Goal: Transaction & Acquisition: Subscribe to service/newsletter

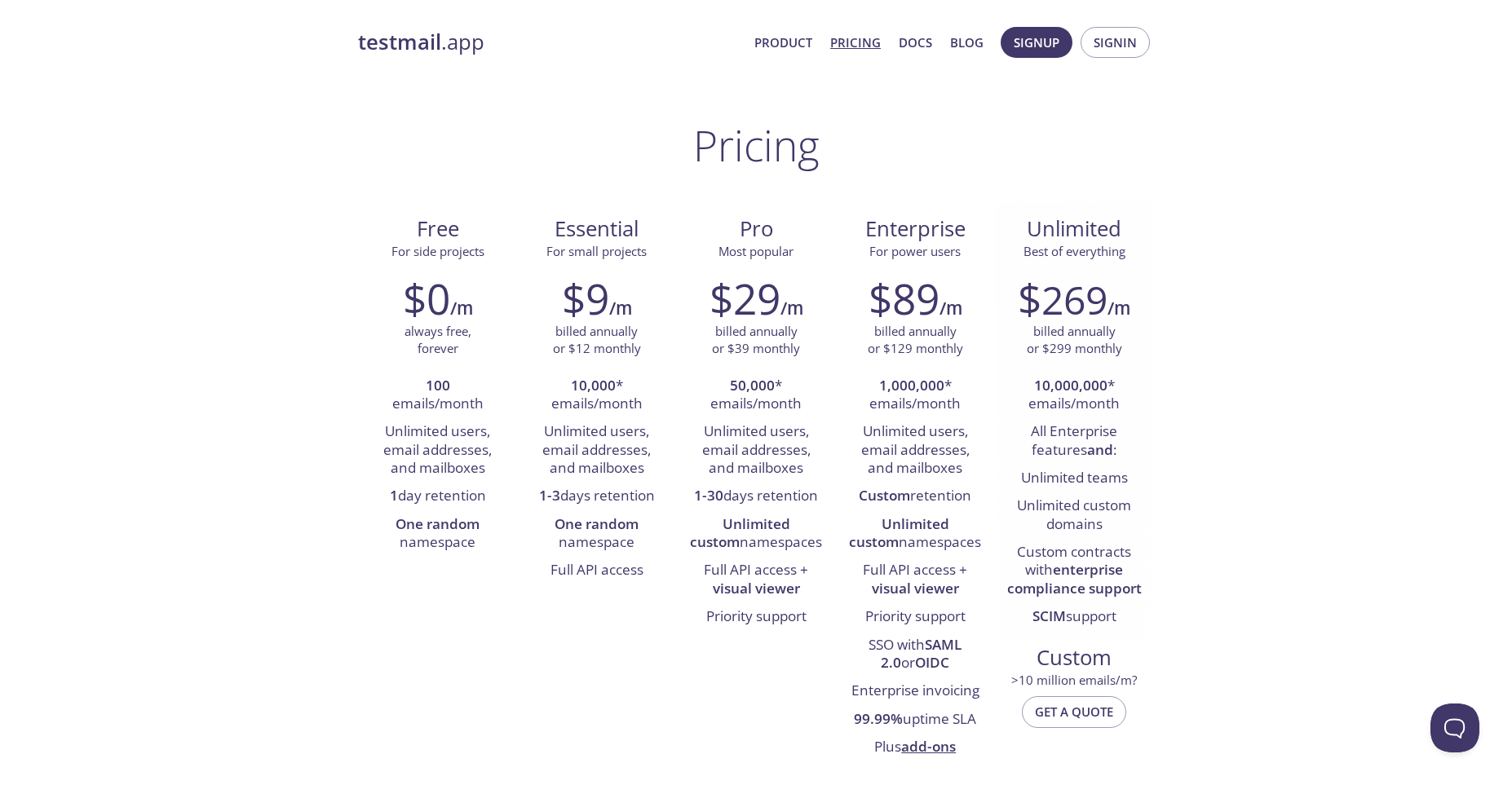
scroll to position [271, 0]
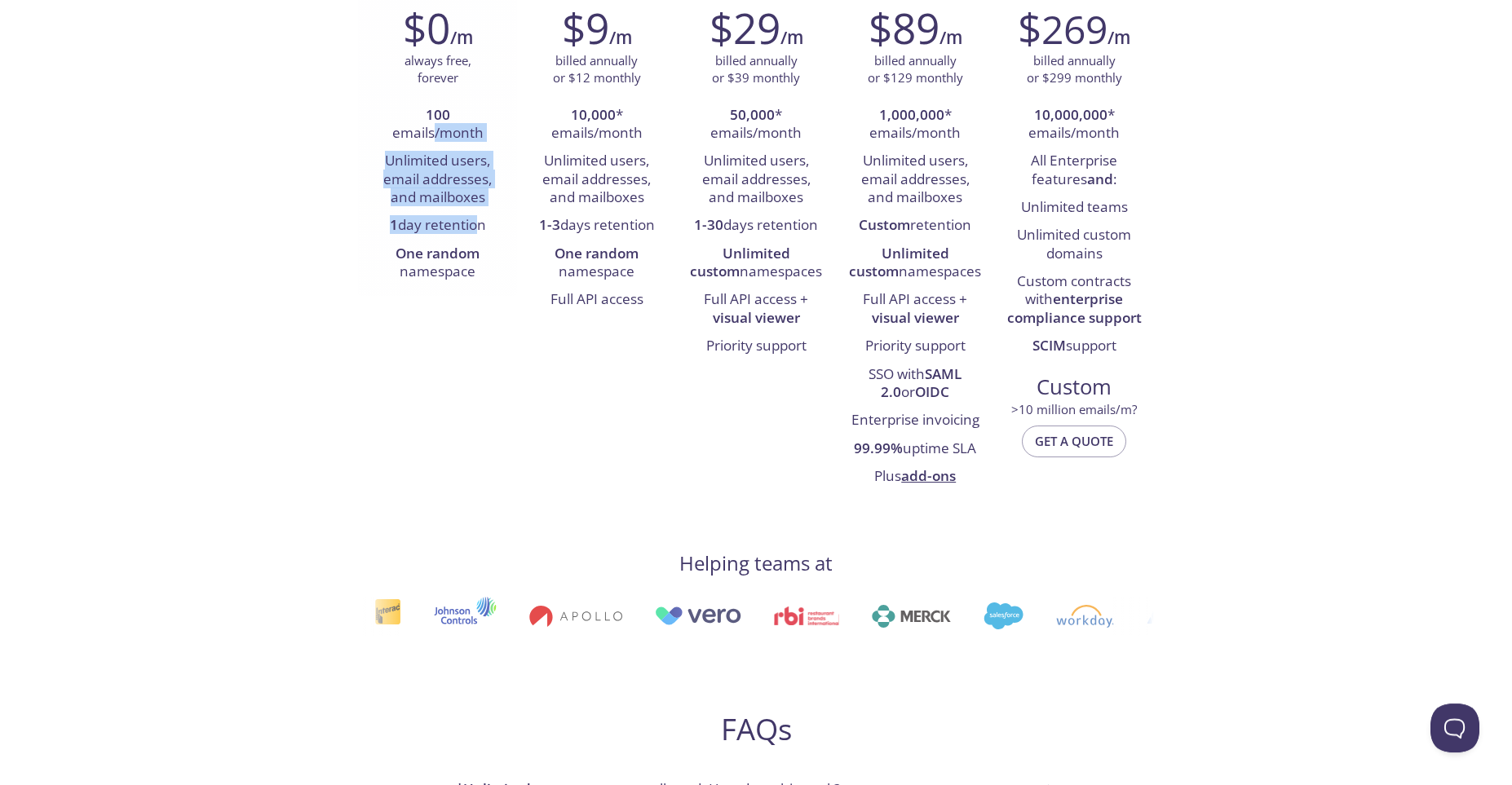
drag, startPoint x: 435, startPoint y: 126, endPoint x: 470, endPoint y: 219, distance: 99.4
click at [471, 219] on ul "100 emails/month Unlimited users, email addresses, and mailboxes 1 day retentio…" at bounding box center [437, 194] width 134 height 185
click at [470, 219] on li "1 day retention" at bounding box center [437, 225] width 134 height 27
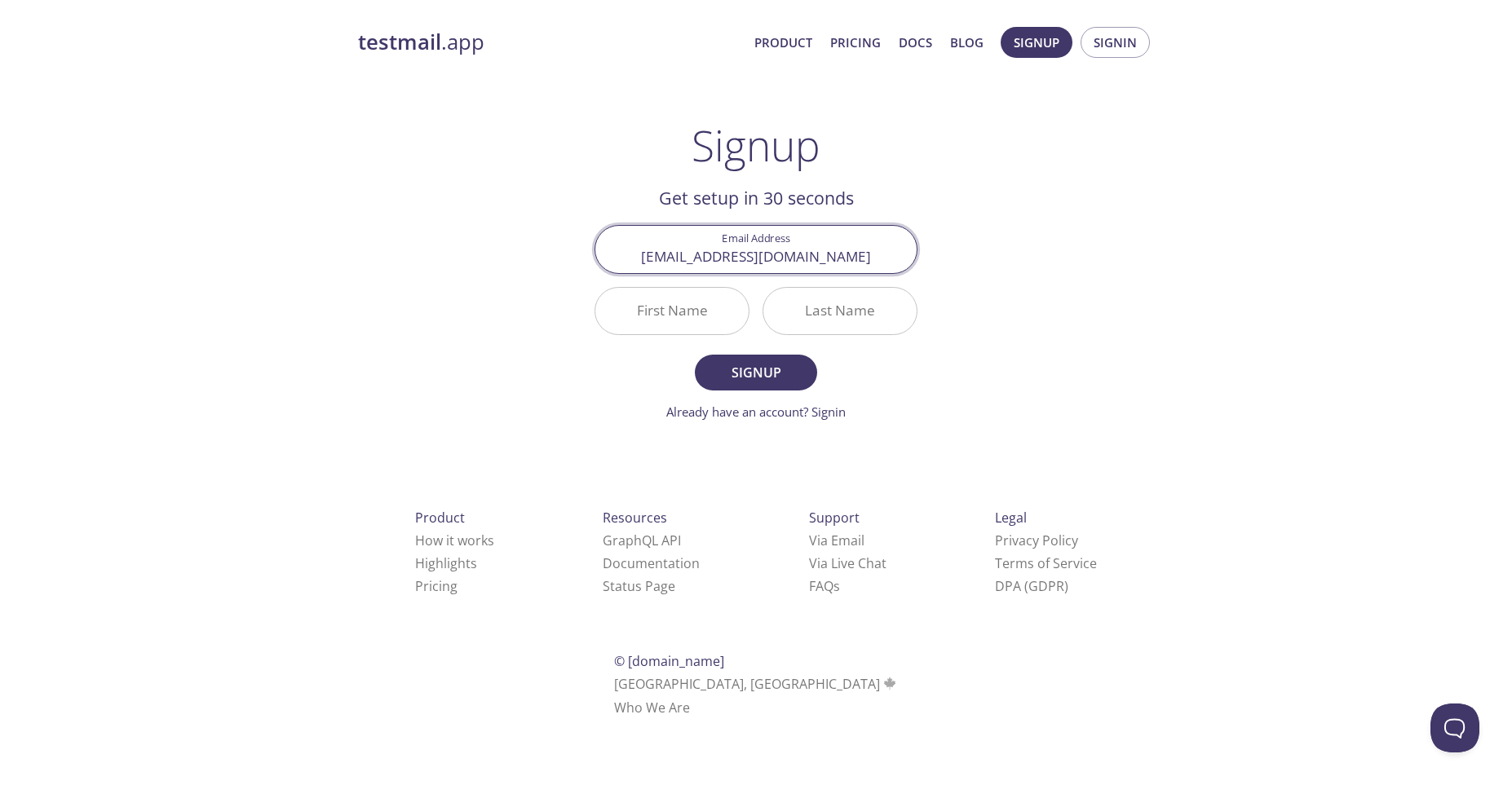
type input "[EMAIL_ADDRESS][DOMAIN_NAME]"
click at [684, 307] on input "First Name" at bounding box center [672, 311] width 154 height 47
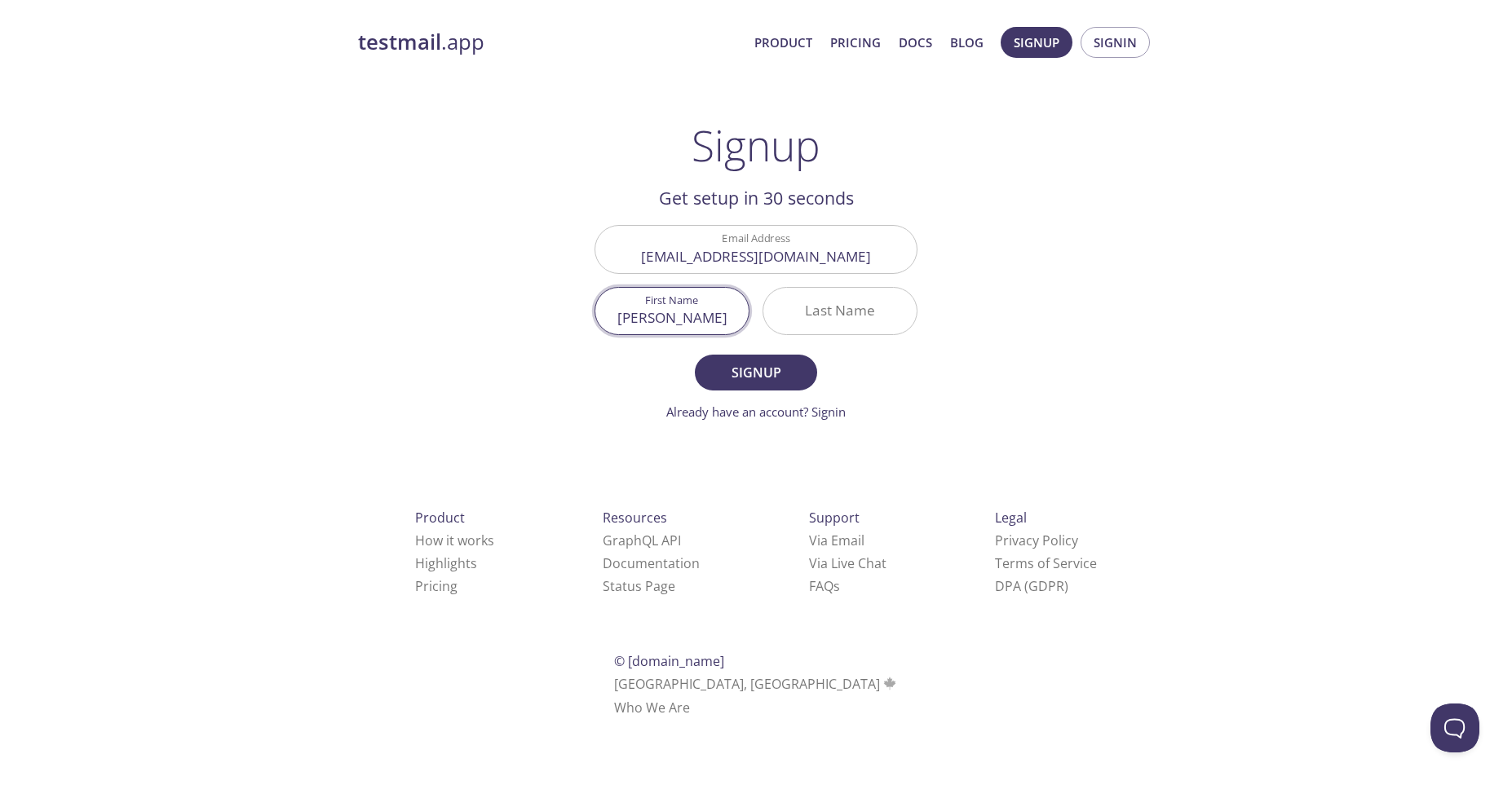
type input "[PERSON_NAME]"
click at [742, 377] on span "Signup" at bounding box center [756, 373] width 87 height 23
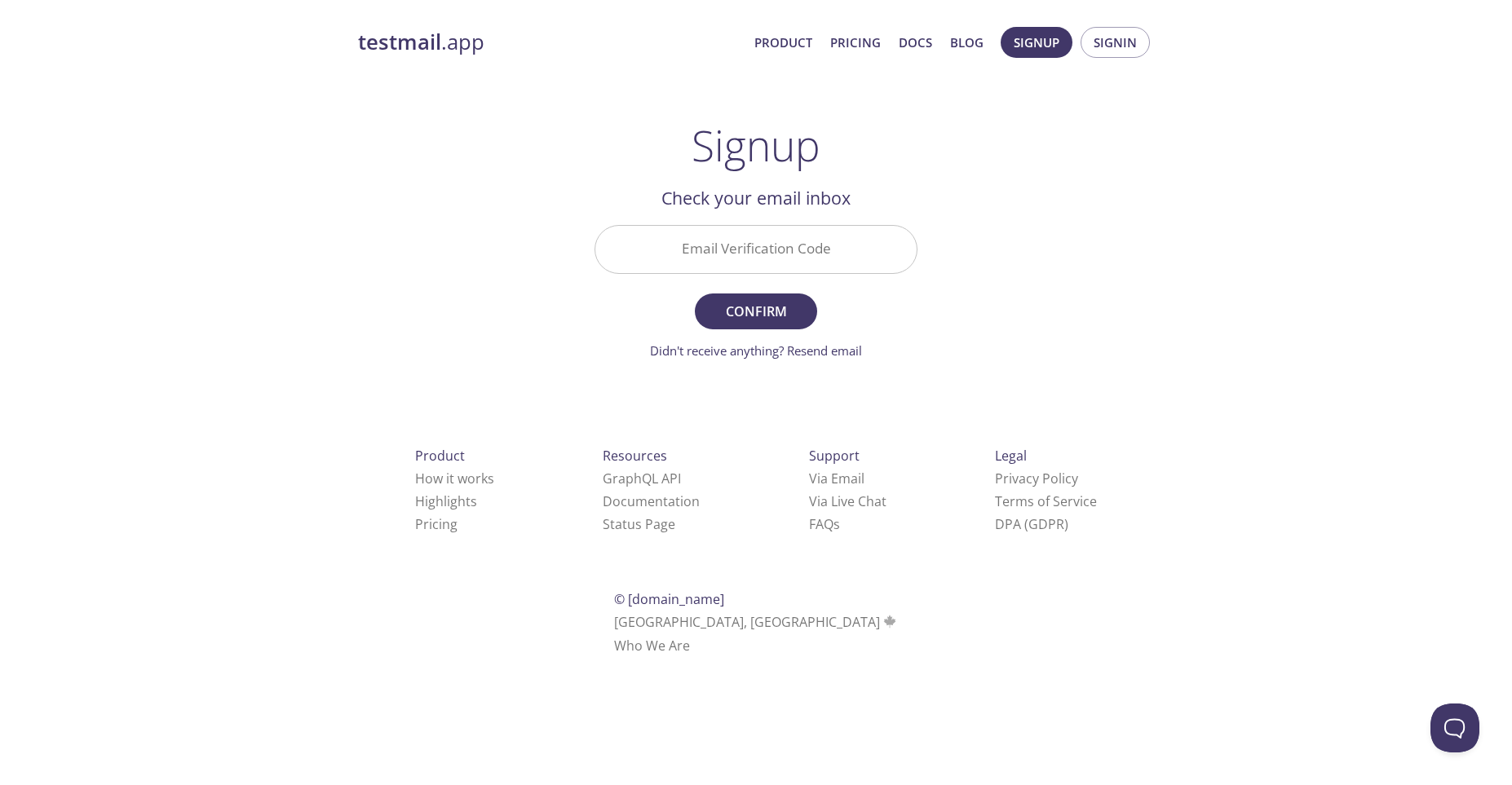
click at [749, 253] on input "Email Verification Code" at bounding box center [756, 249] width 321 height 47
type input "WDA5WKR"
click at [788, 308] on span "Confirm" at bounding box center [756, 312] width 87 height 23
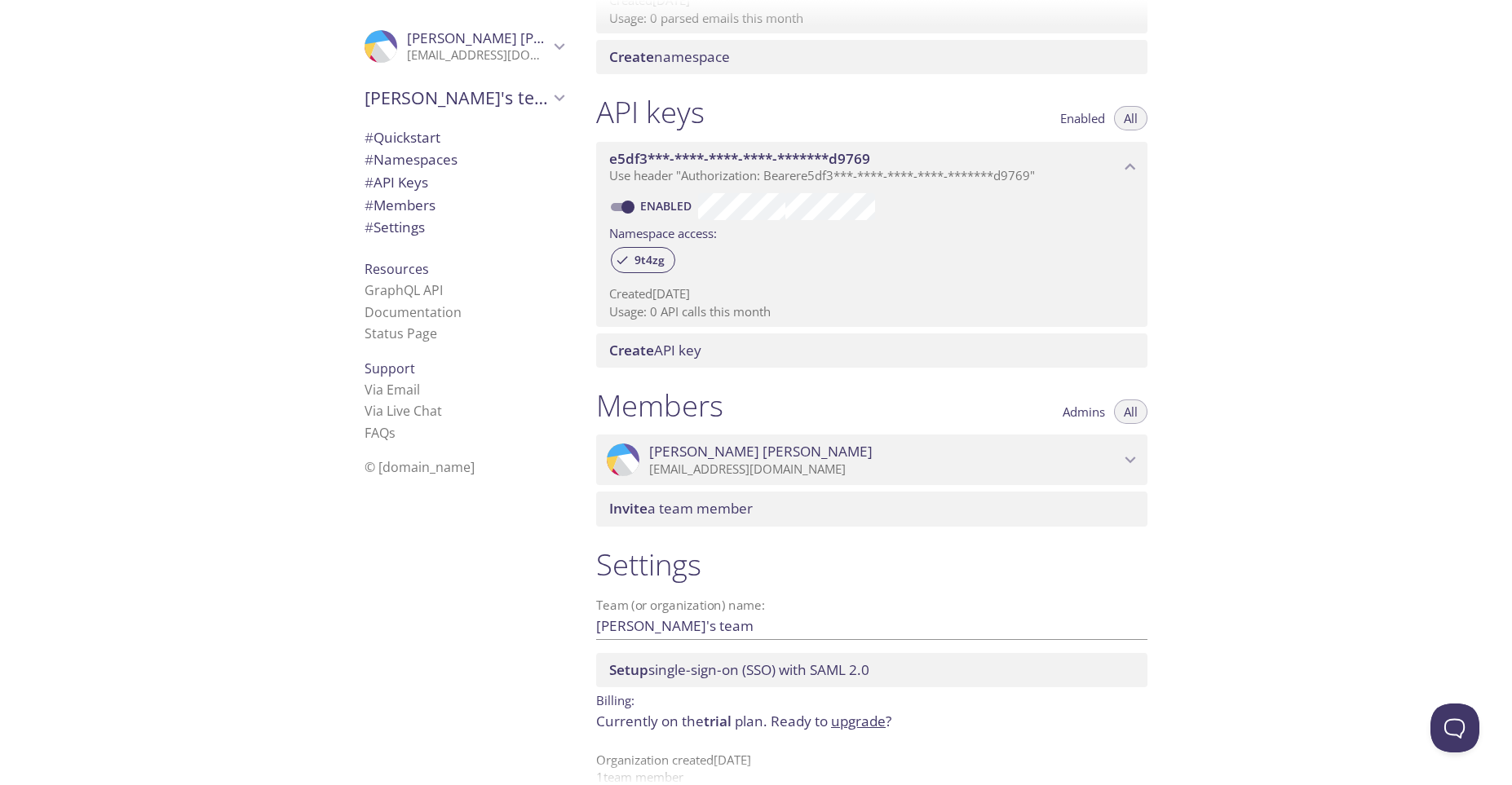
scroll to position [374, 0]
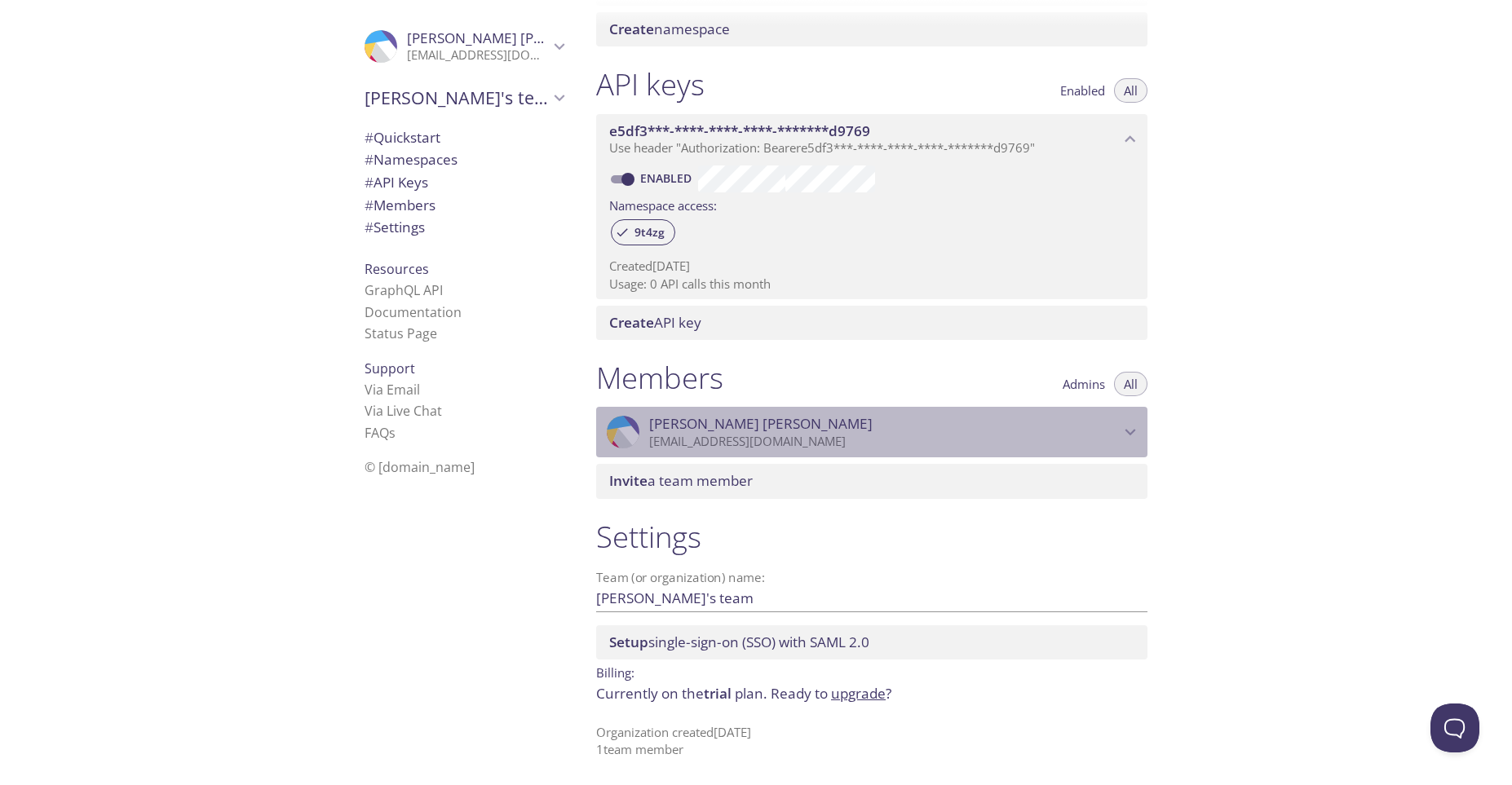
click at [861, 429] on span "[PERSON_NAME]" at bounding box center [884, 424] width 471 height 18
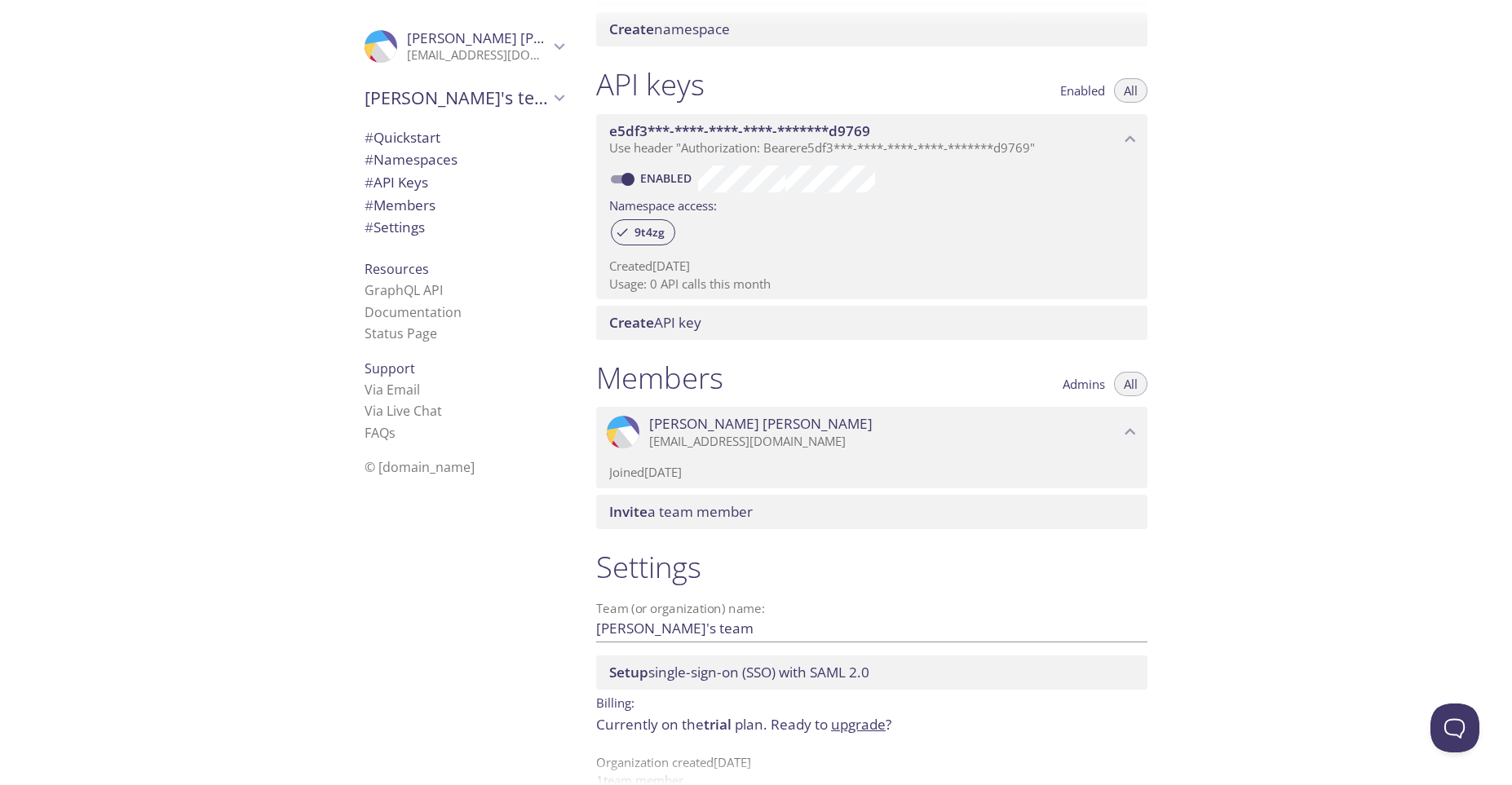
click at [849, 723] on link "upgrade" at bounding box center [858, 724] width 55 height 19
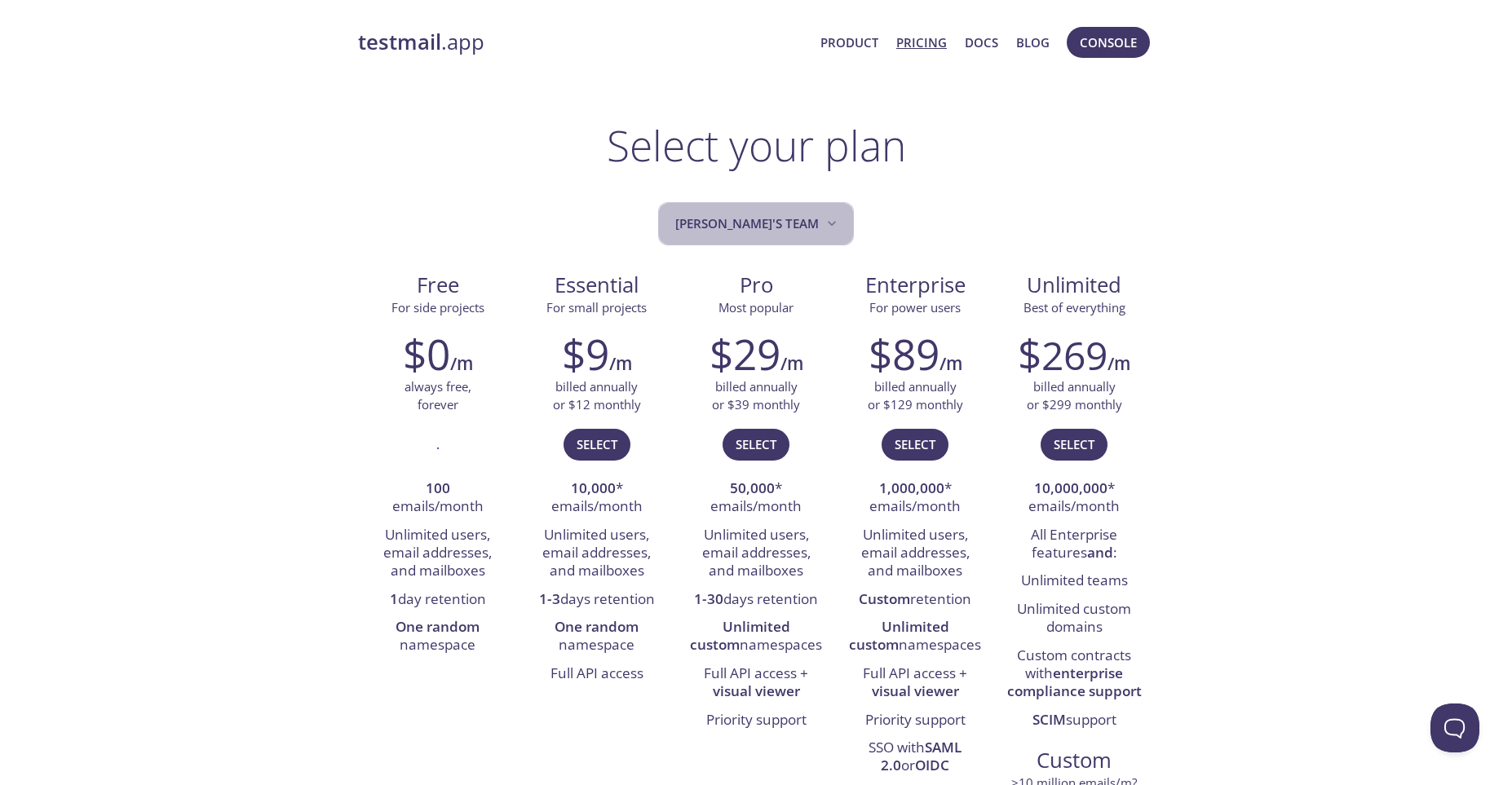
click at [780, 231] on span "[PERSON_NAME]'s team" at bounding box center [757, 223] width 164 height 22
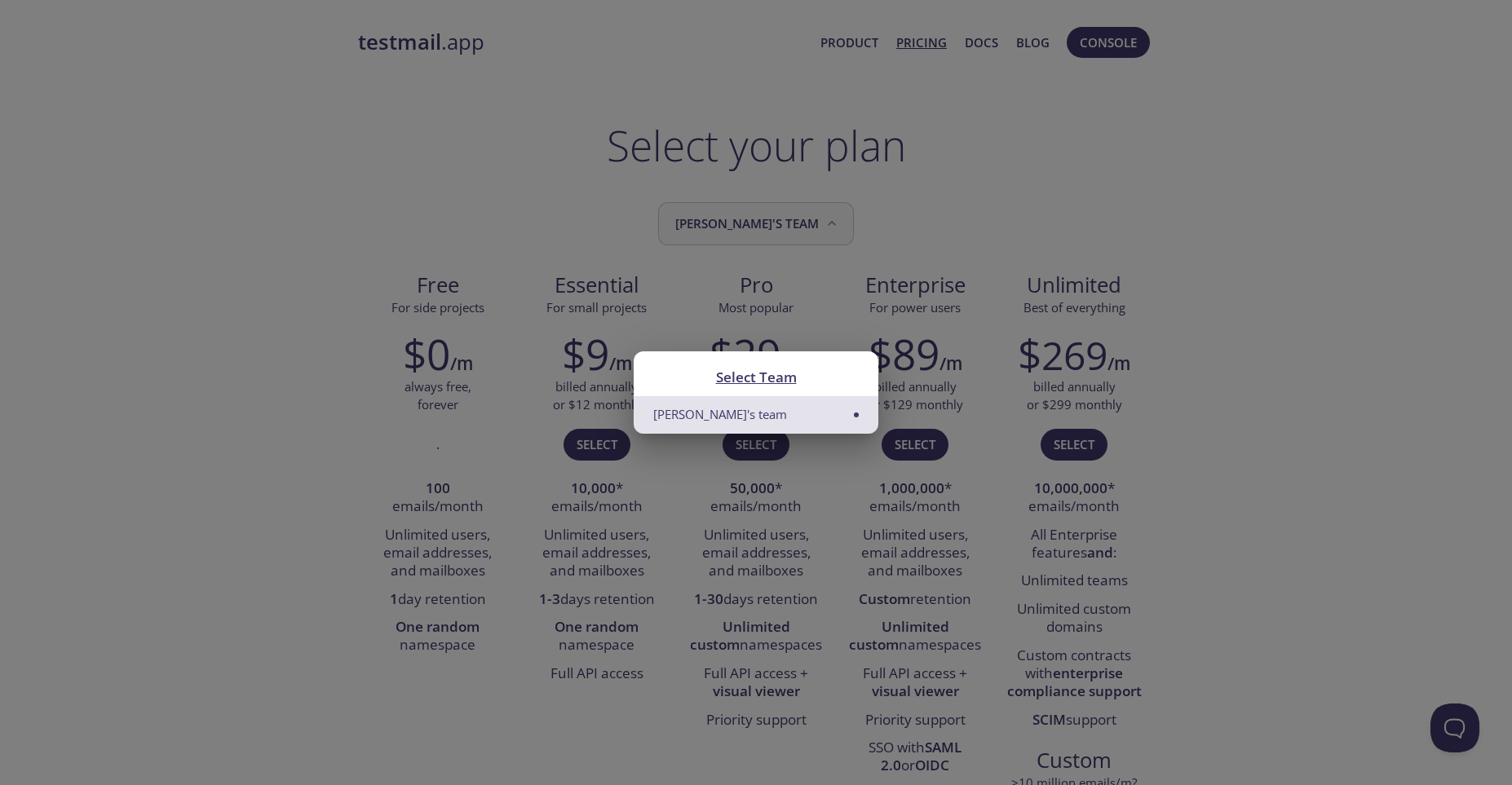
click at [780, 231] on div "Select Team [PERSON_NAME]'s team" at bounding box center [756, 392] width 1512 height 785
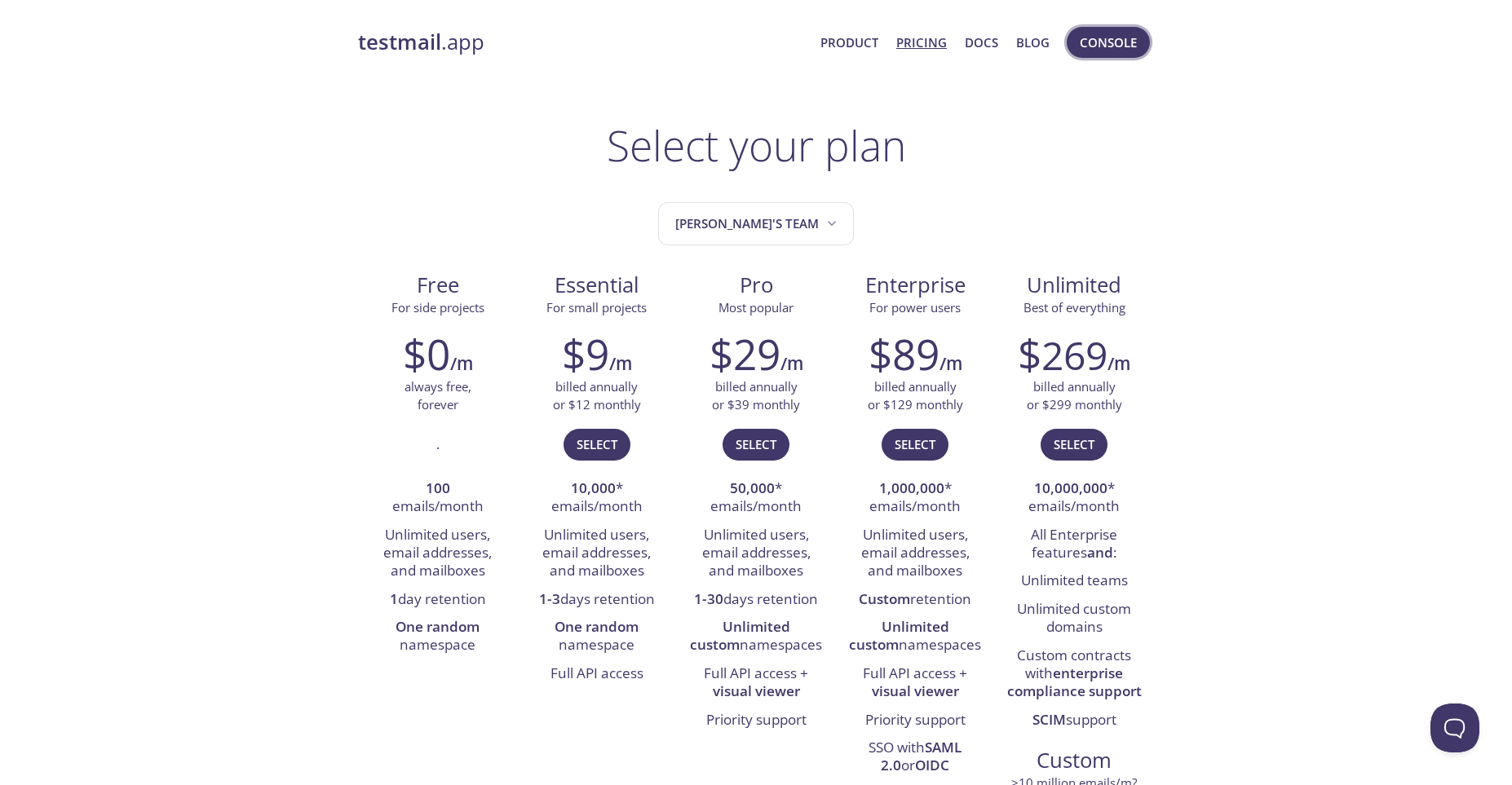
click at [1113, 47] on span "Console" at bounding box center [1108, 42] width 57 height 21
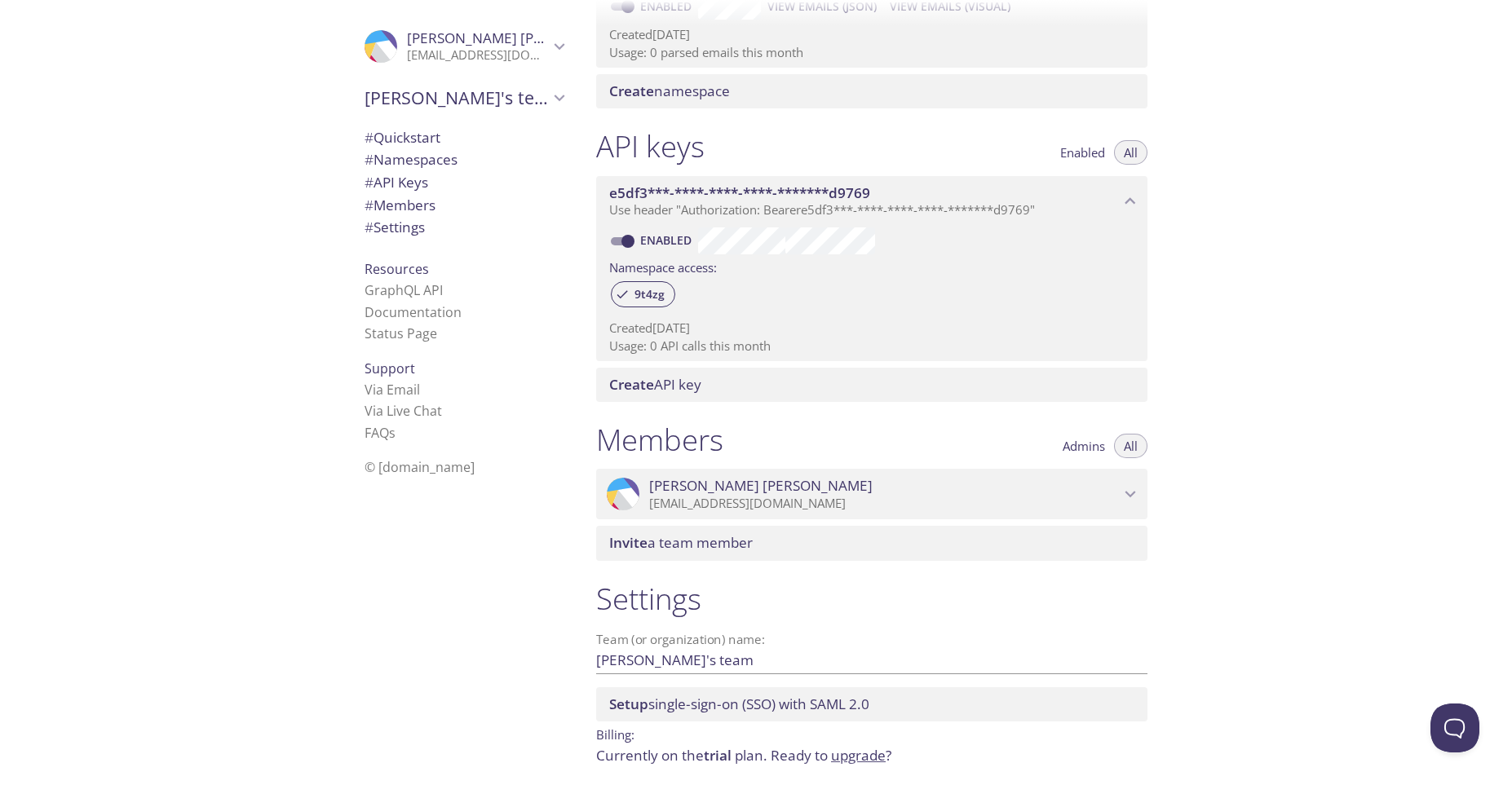
scroll to position [336, 0]
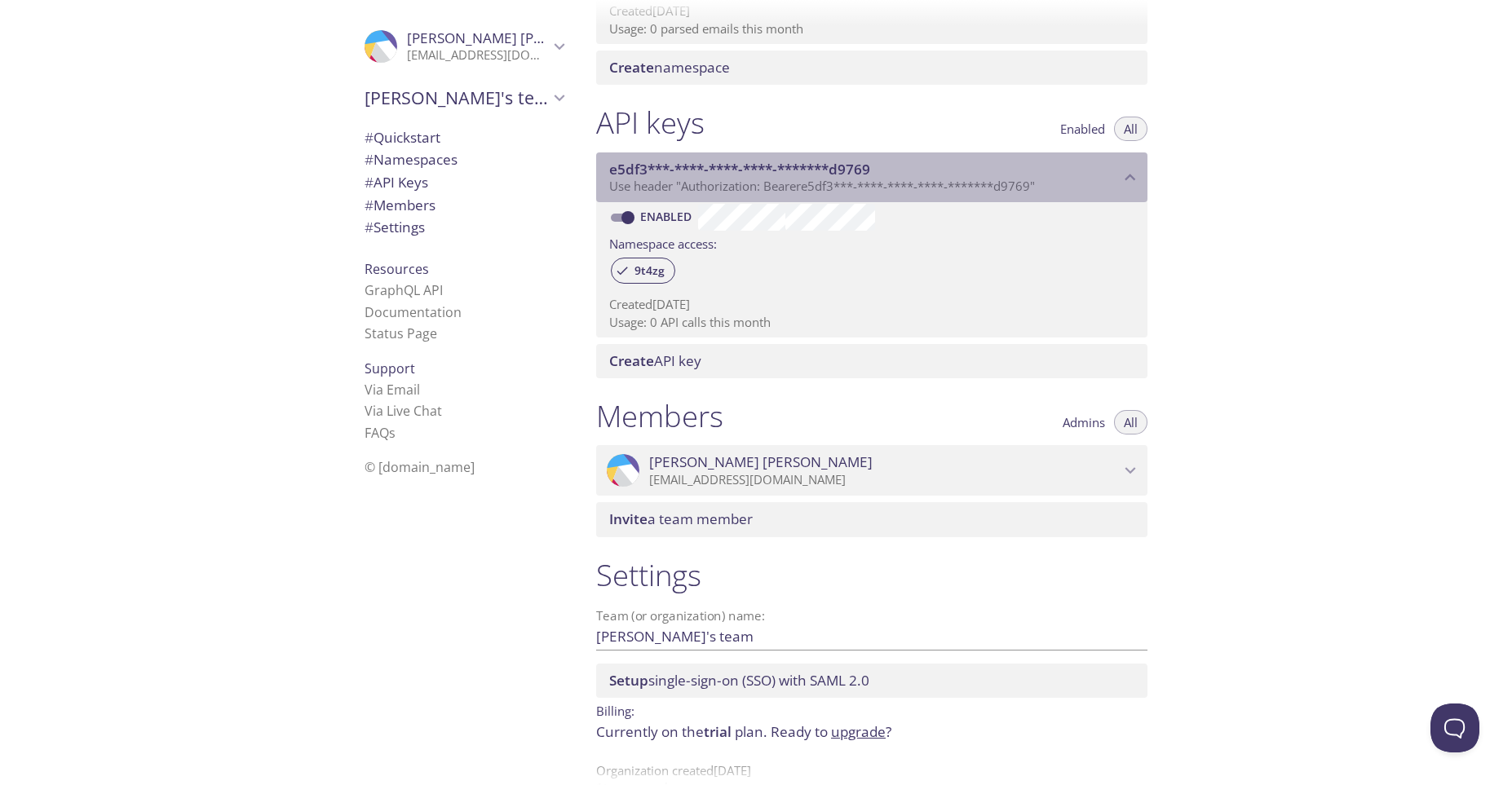
click at [998, 197] on div "e5df3***-****-****-****-*******d9769 Use header "Authorization: Bearer e5df3***…" at bounding box center [872, 177] width 551 height 50
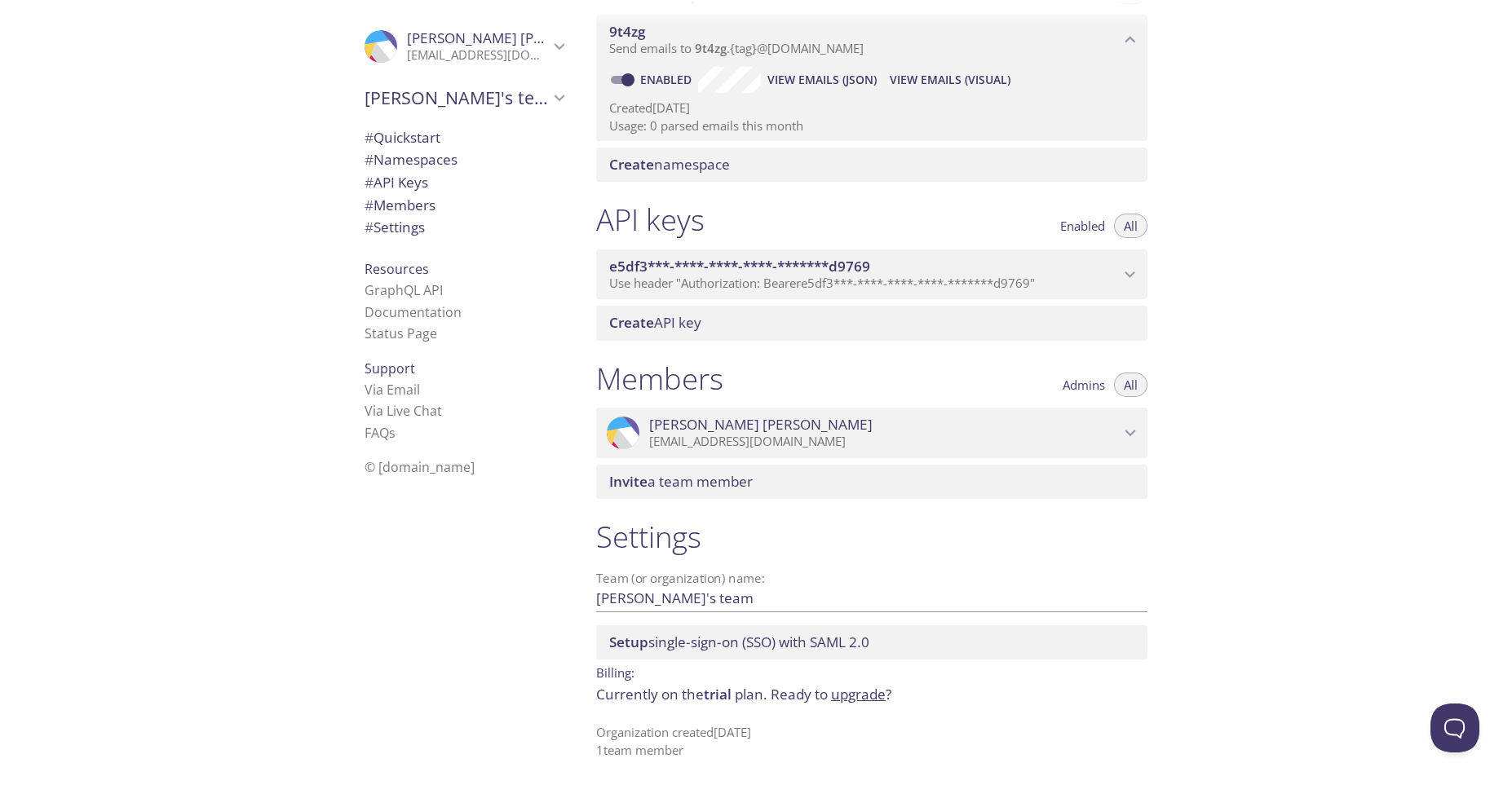
scroll to position [239, 0]
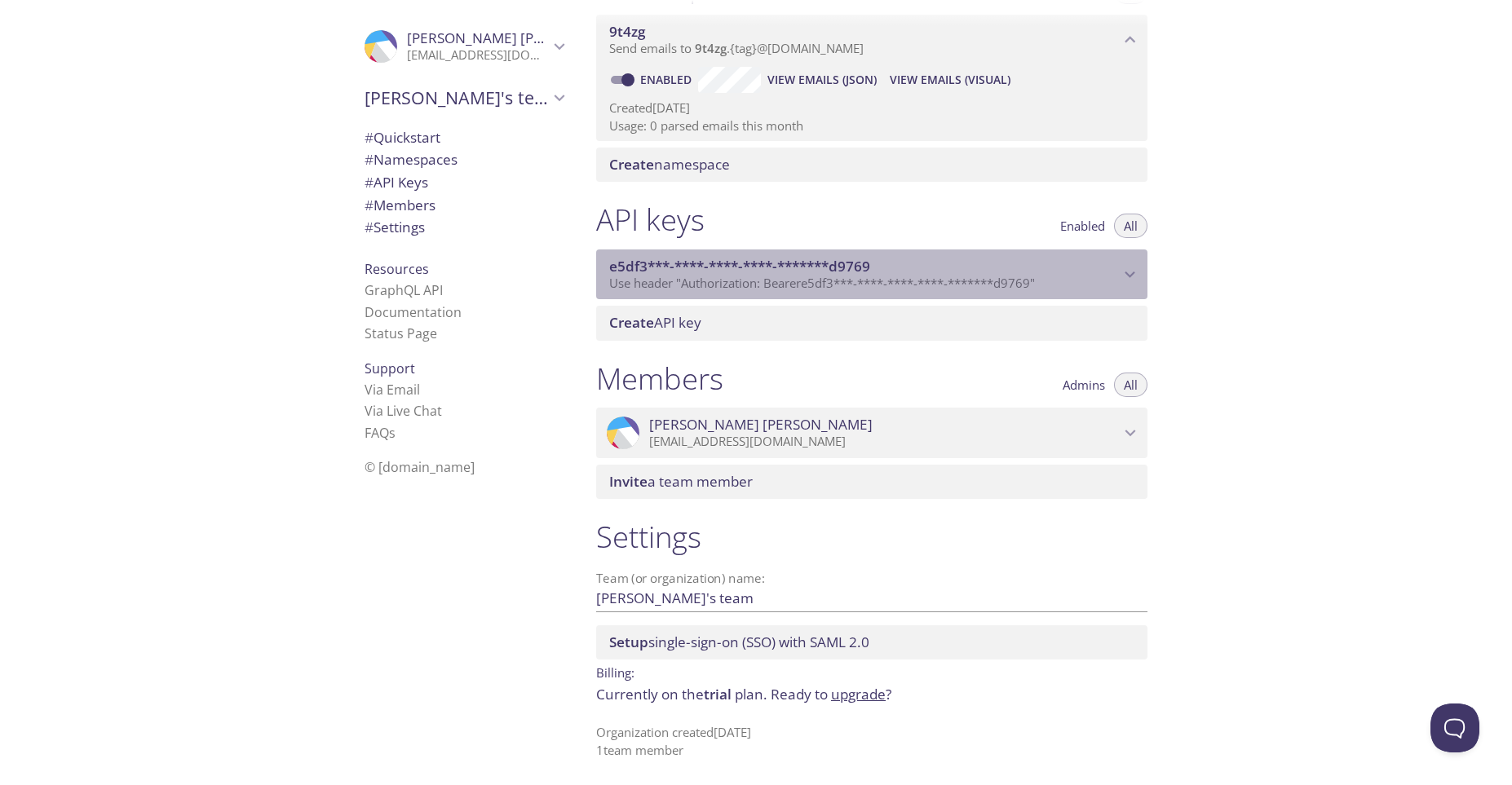
click at [986, 283] on span "Use header "Authorization: Bearer e5df3***-****-****-****-*******d9769 "" at bounding box center [822, 283] width 426 height 16
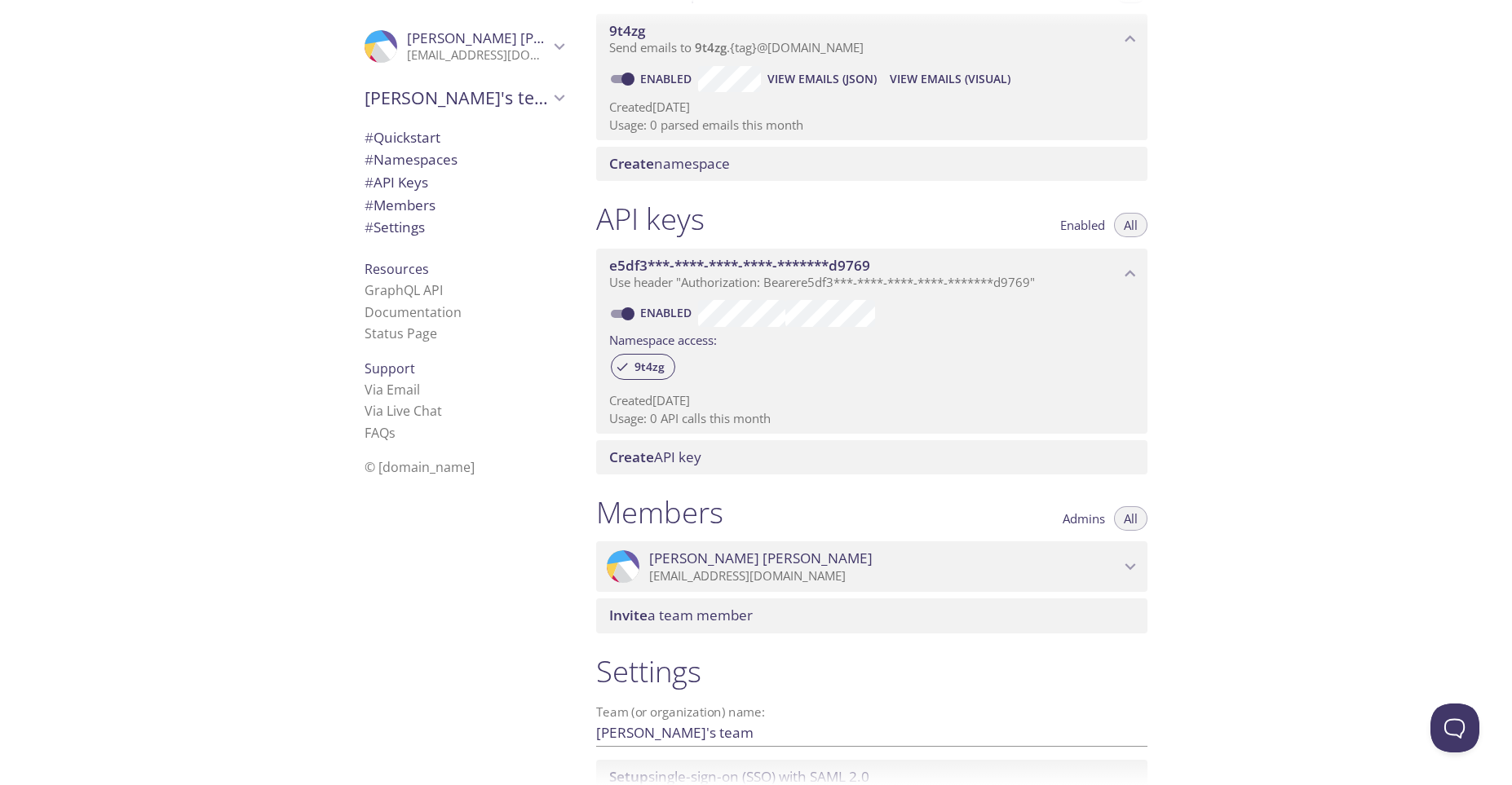
scroll to position [374, 0]
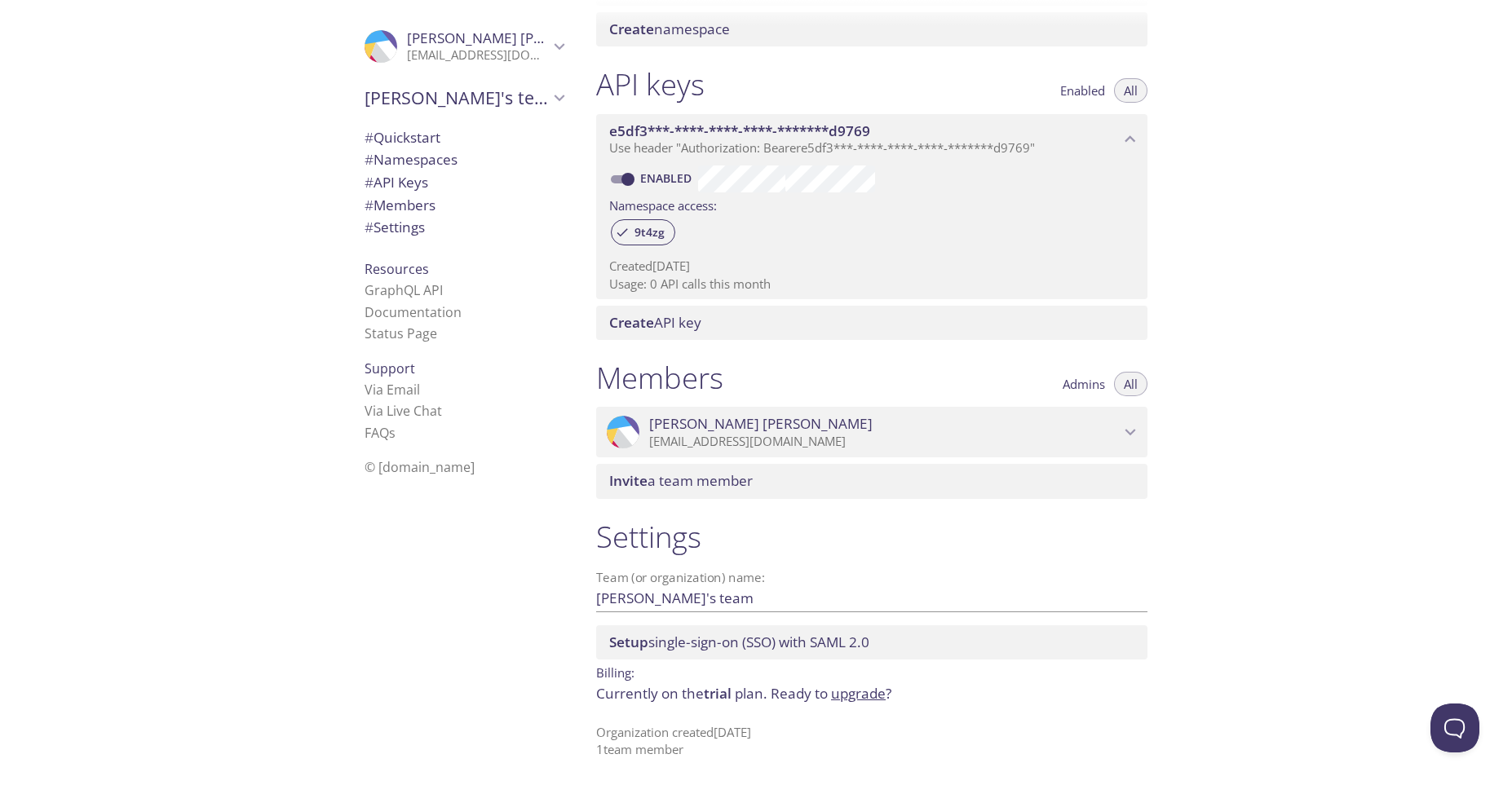
click at [871, 603] on input "[PERSON_NAME]'s team" at bounding box center [845, 598] width 499 height 26
click at [420, 137] on span "# Quickstart" at bounding box center [403, 137] width 76 height 19
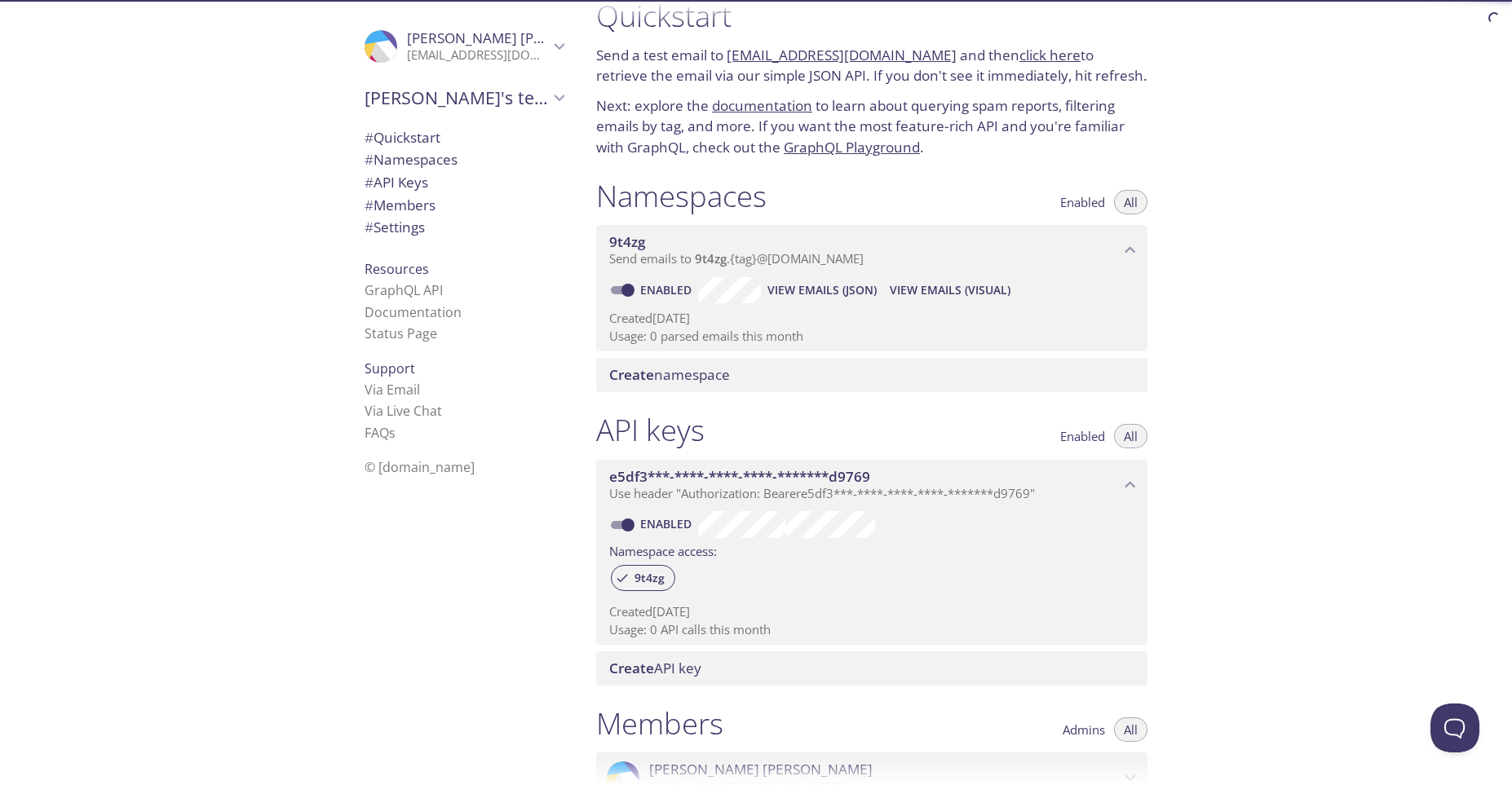
scroll to position [26, 0]
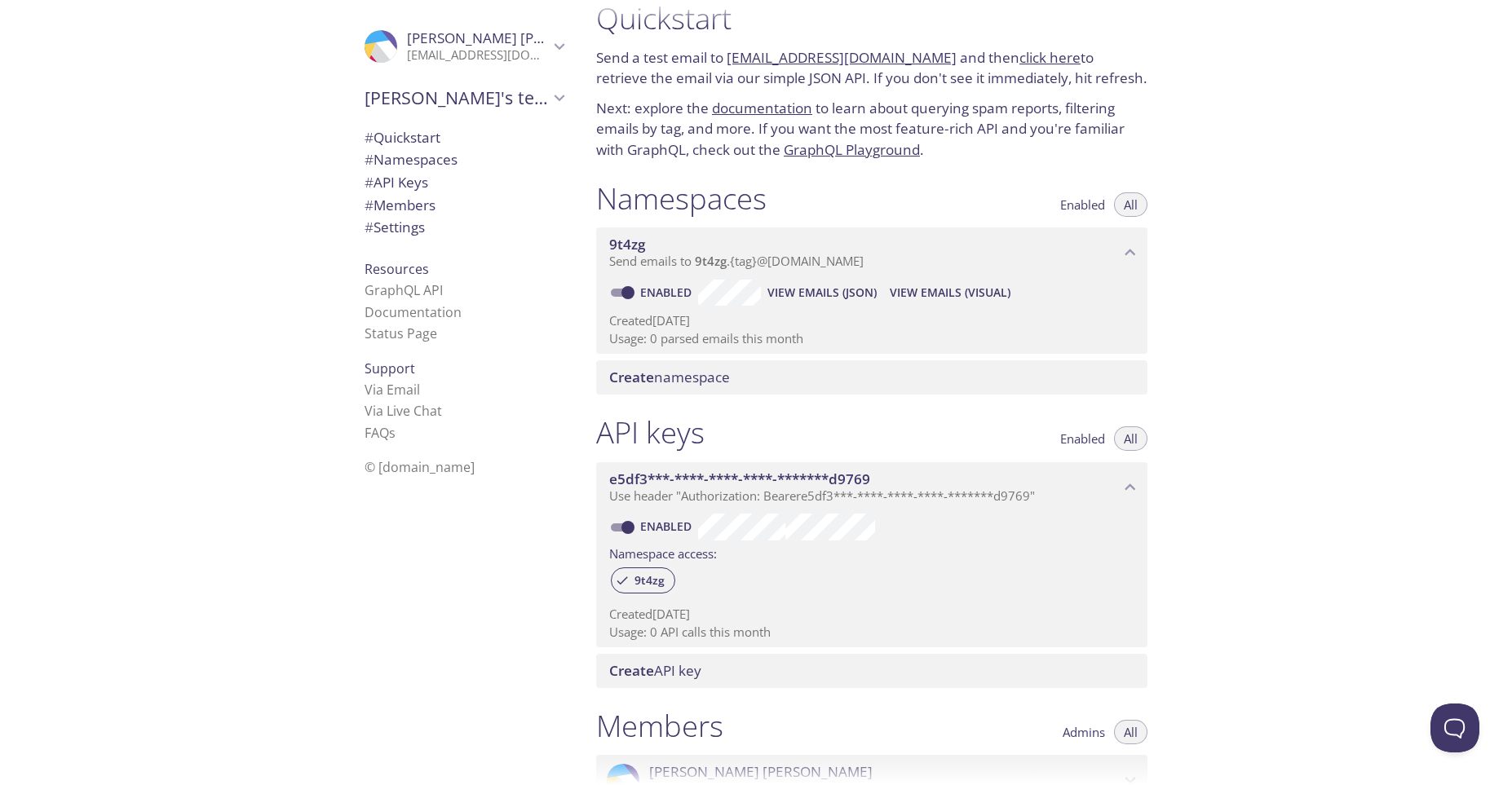
click at [405, 232] on span "# Settings" at bounding box center [395, 226] width 60 height 19
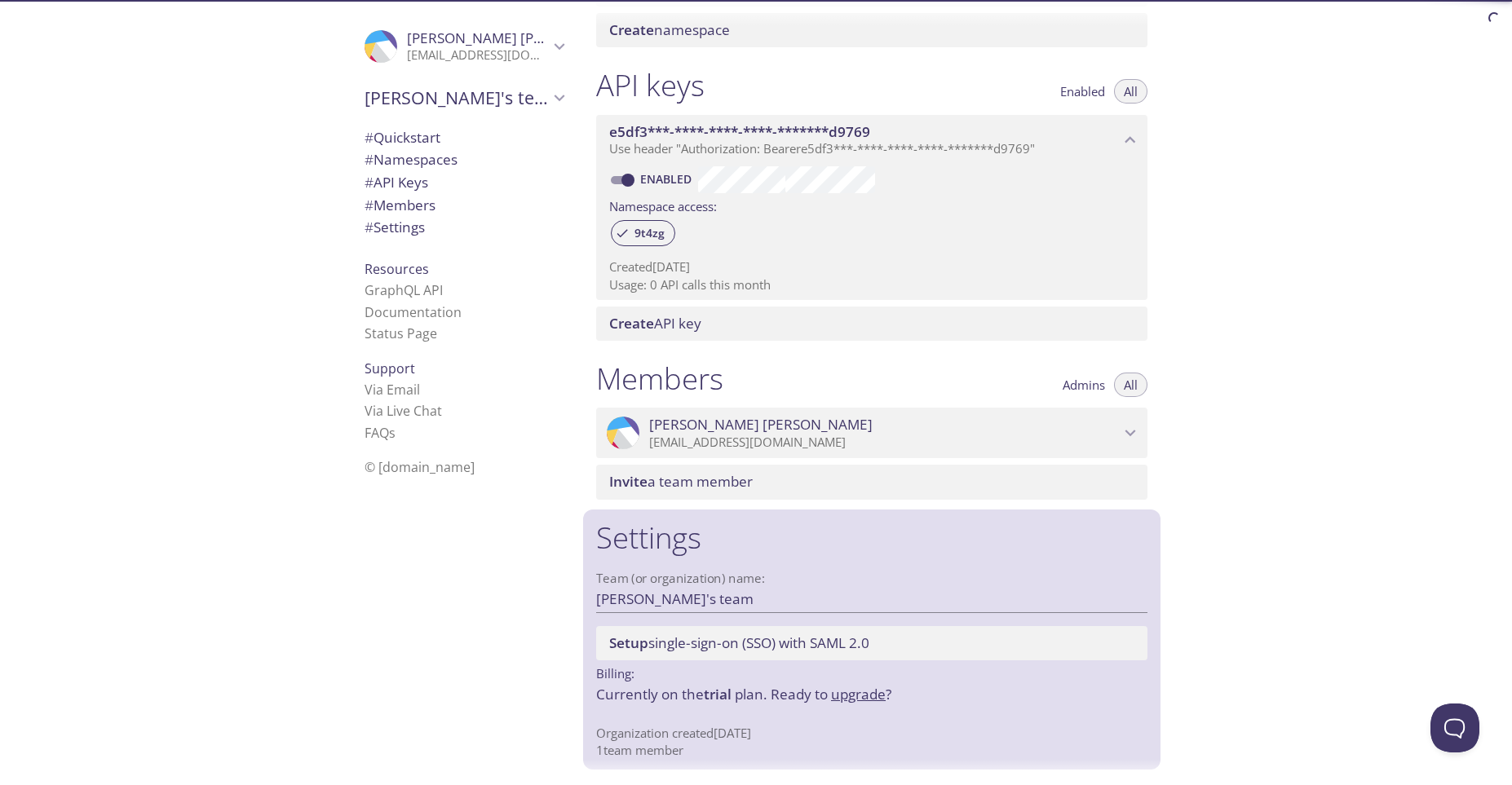
scroll to position [374, 0]
